Goal: Information Seeking & Learning: Learn about a topic

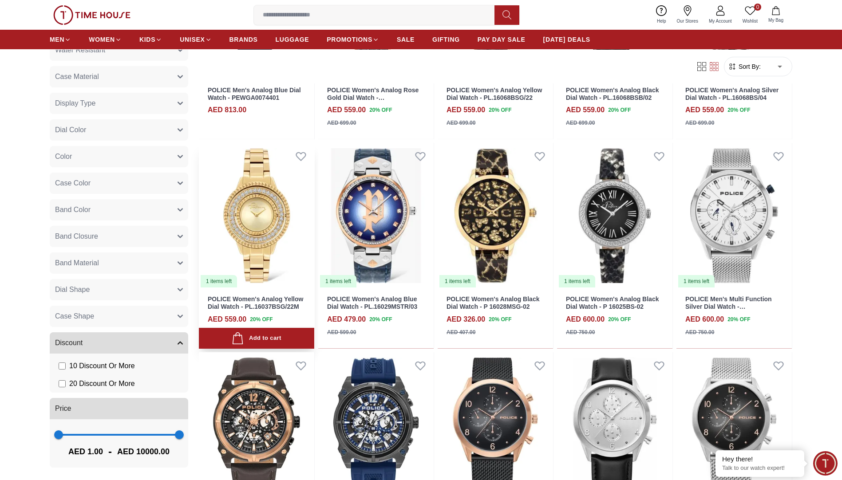
scroll to position [3084, 0]
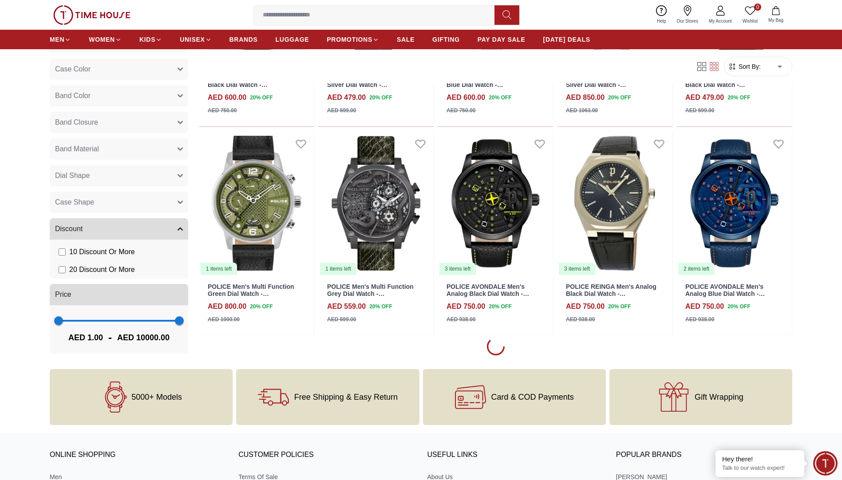
scroll to position [3661, 0]
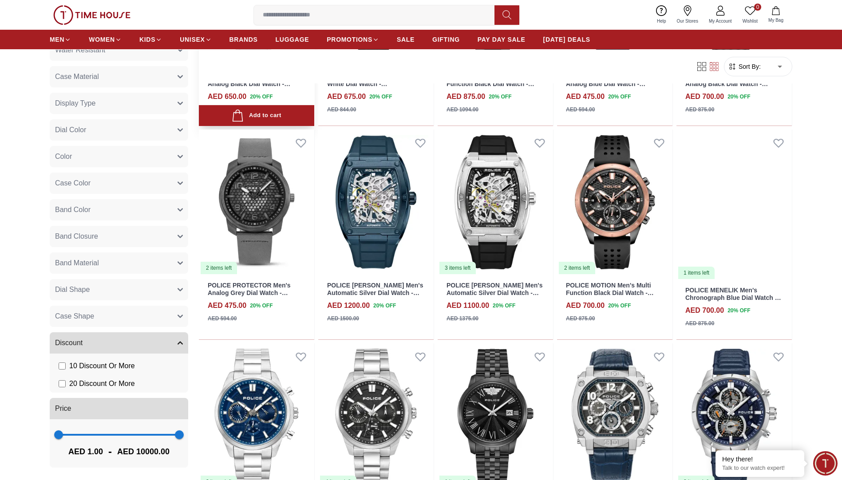
scroll to position [3971, 0]
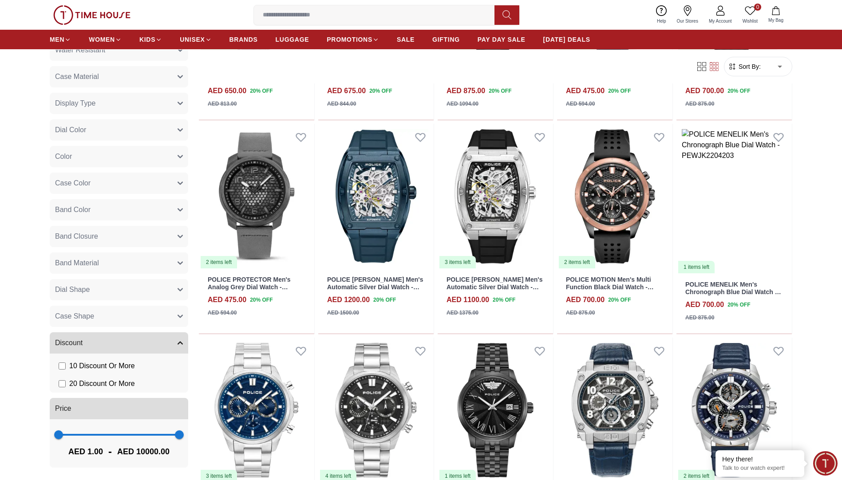
drag, startPoint x: 335, startPoint y: 327, endPoint x: 839, endPoint y: 264, distance: 508.1
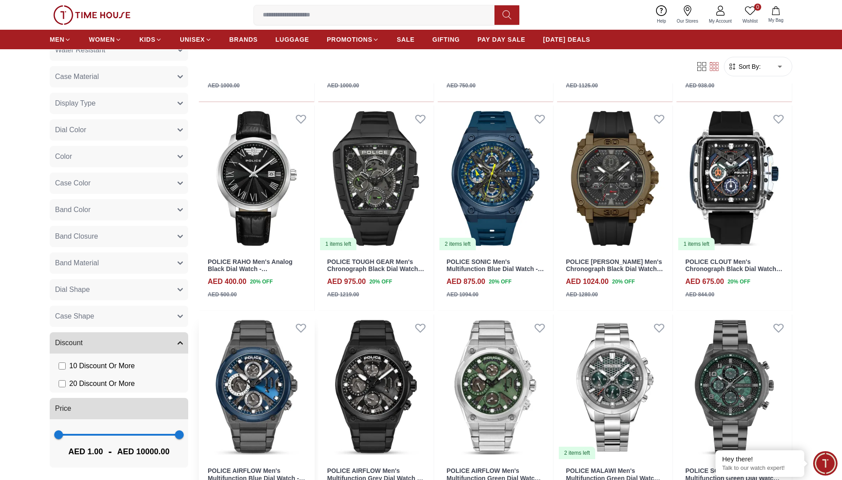
scroll to position [4460, 0]
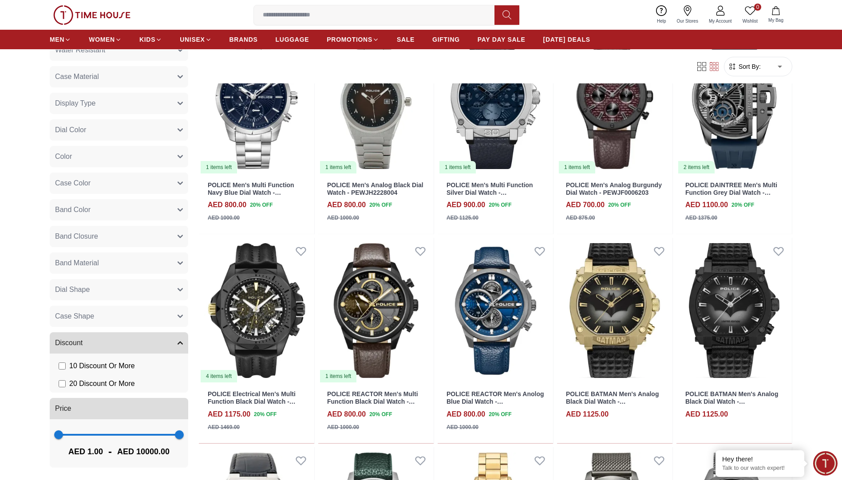
scroll to position [5614, 0]
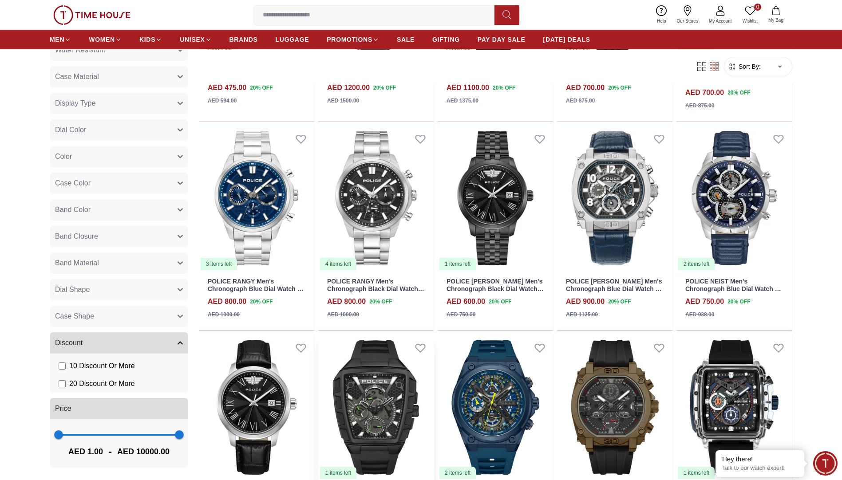
scroll to position [4282, 0]
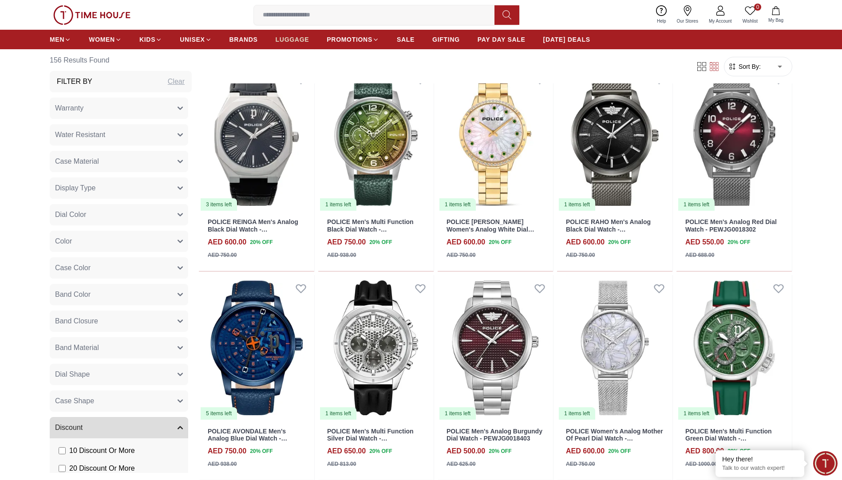
scroll to position [5880, 0]
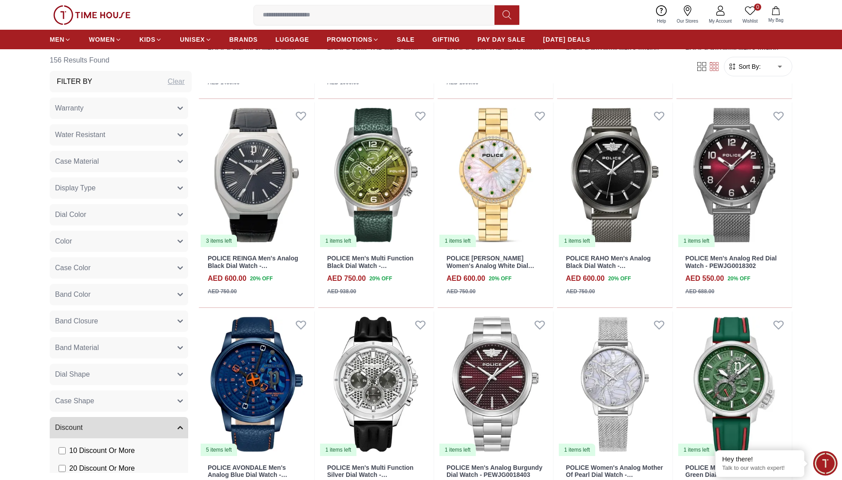
scroll to position [5081, 0]
